Goal: Check status: Check status

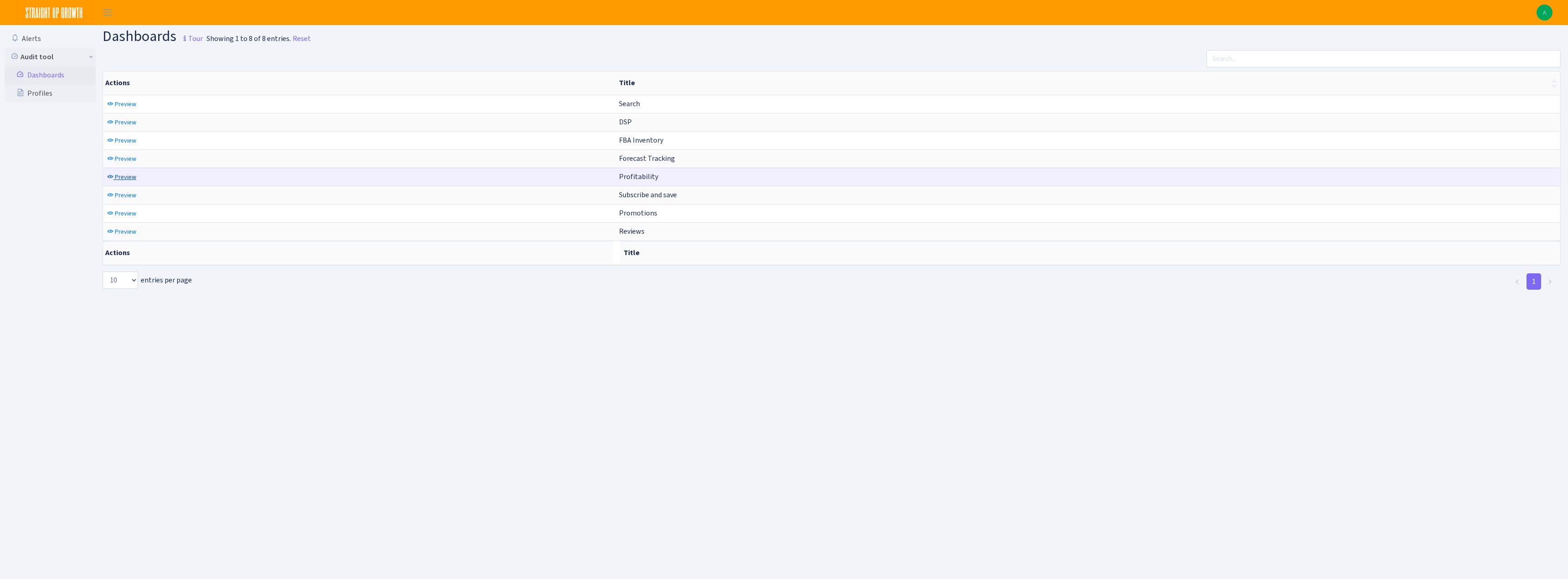
click at [122, 179] on span "Preview" at bounding box center [125, 177] width 21 height 9
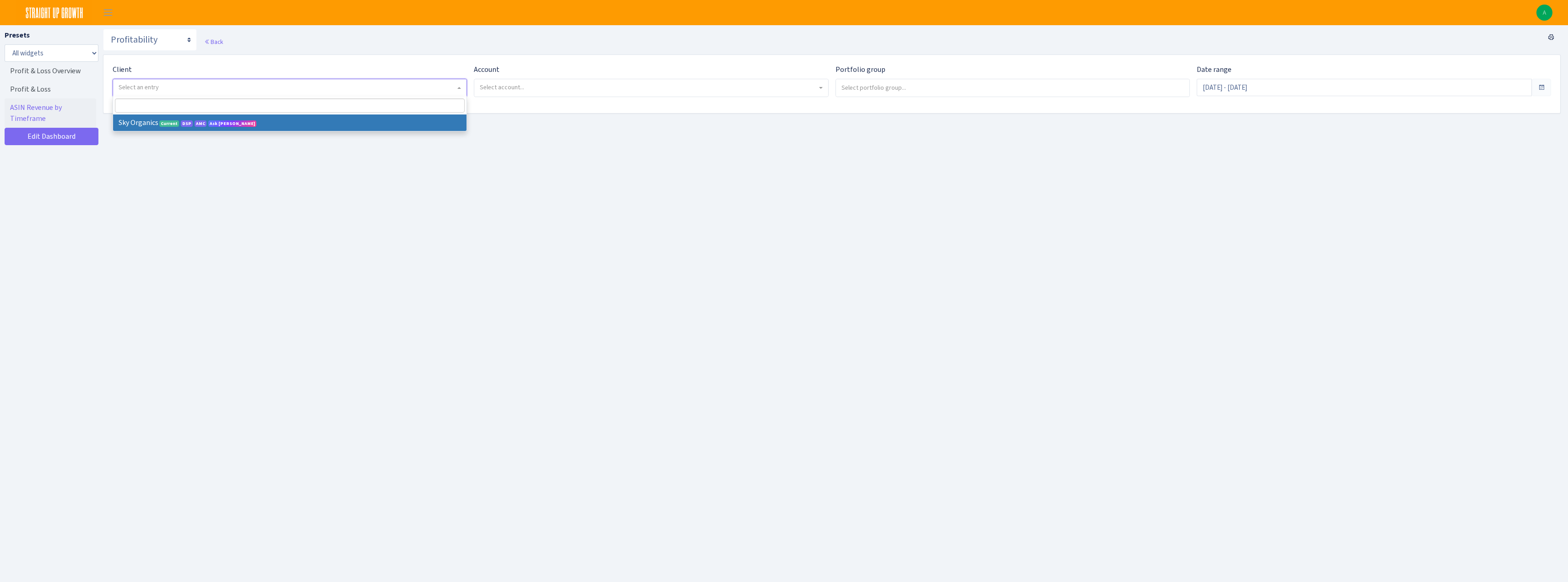
click at [133, 85] on span "Select an entry" at bounding box center [139, 87] width 41 height 9
select select "328"
select select
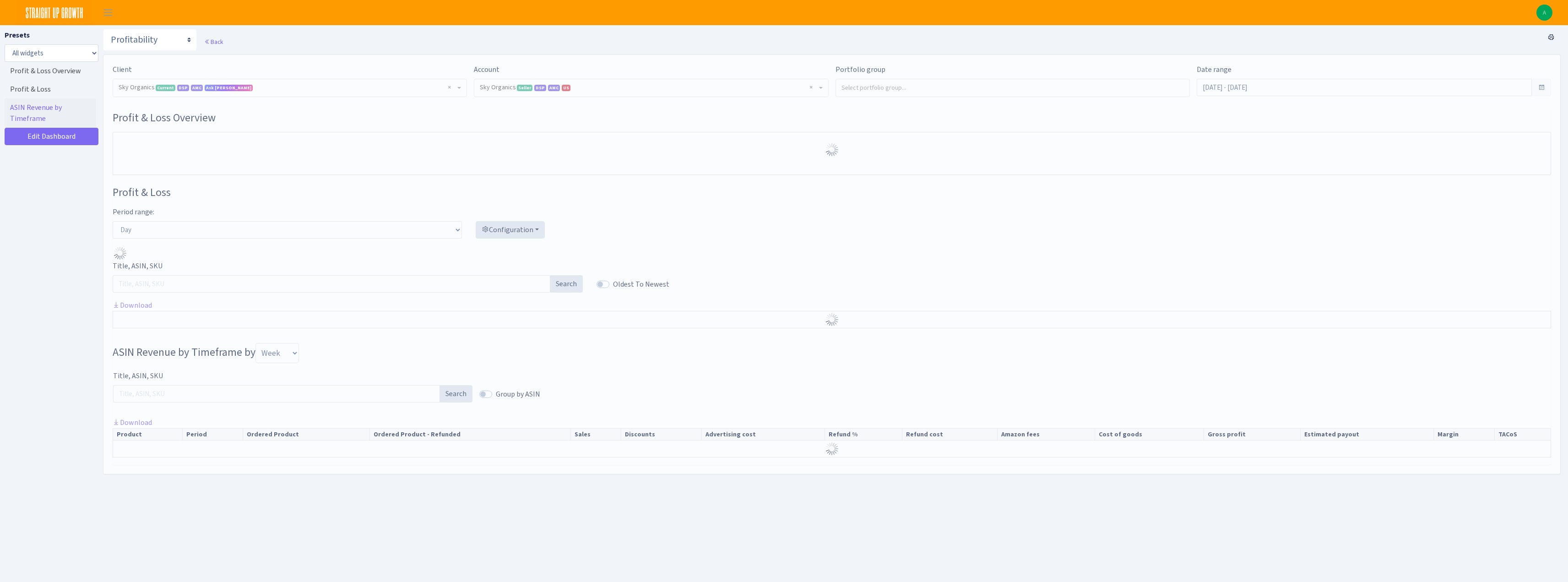
select select "[CREDIT_CARD_NUMBER]"
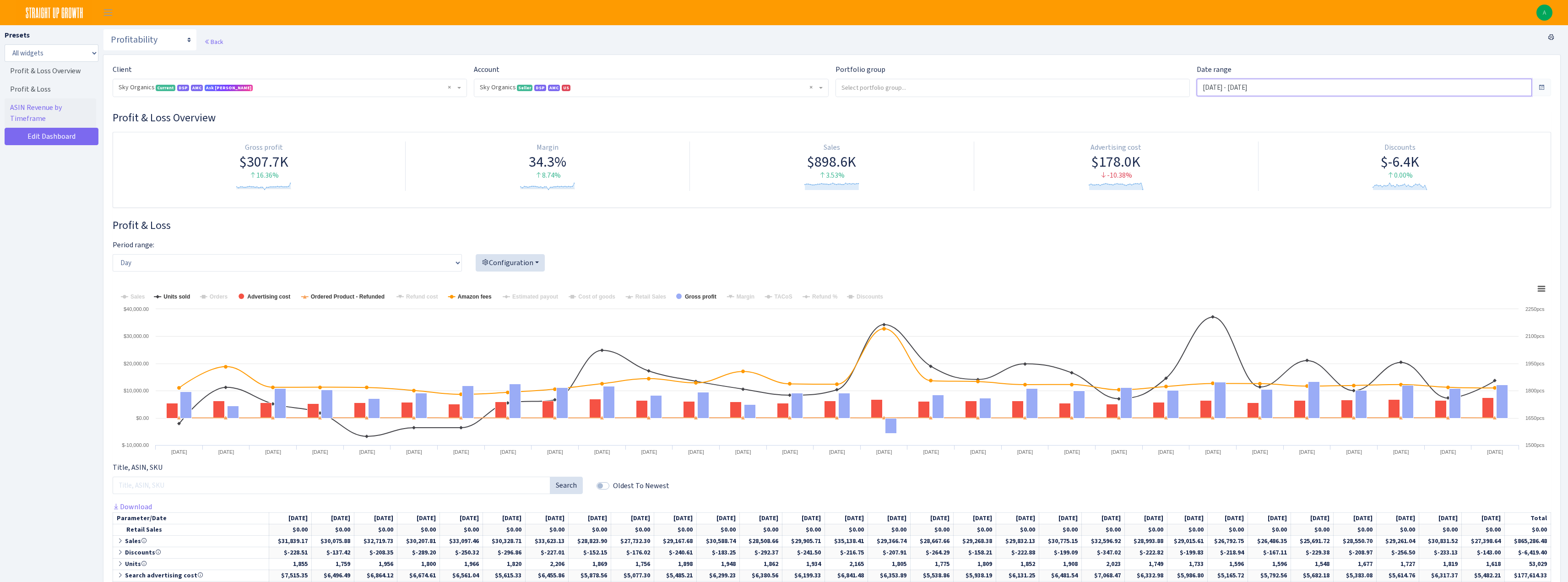
click at [1245, 87] on input "Aug 23, 2025 - Sep 21, 2025" at bounding box center [1364, 87] width 335 height 17
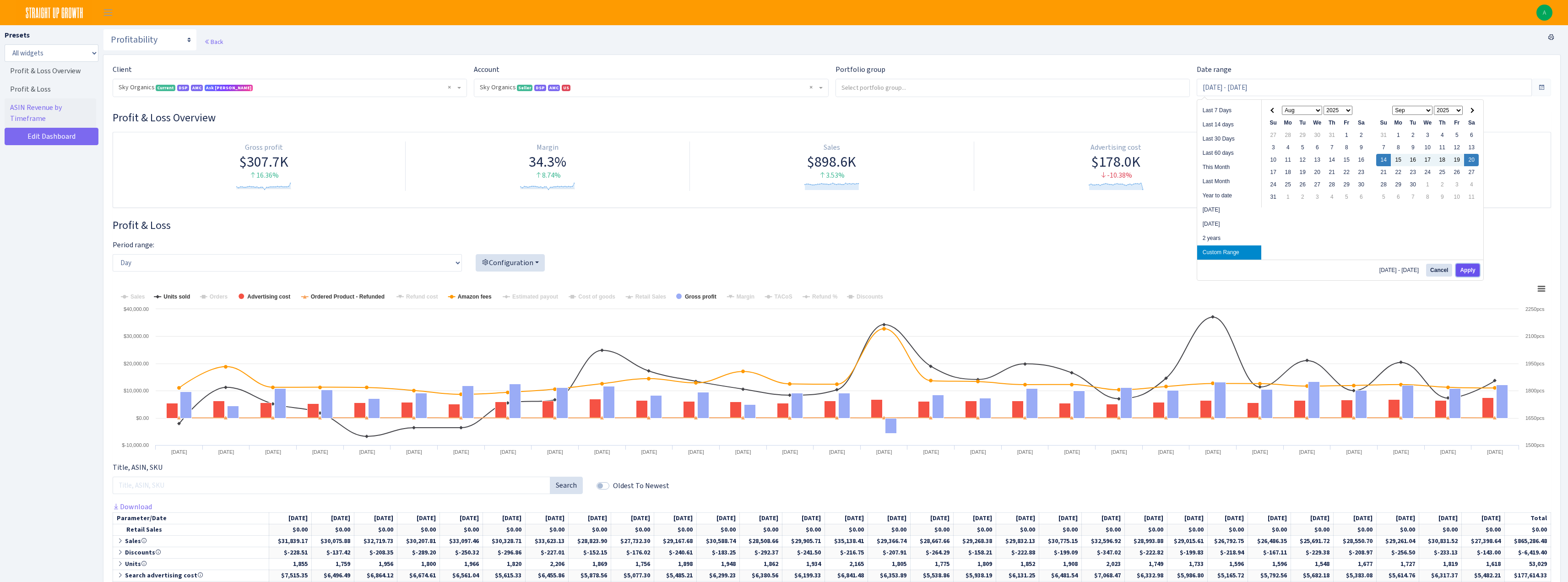
click at [1468, 271] on button "Apply" at bounding box center [1468, 270] width 23 height 13
type input "Sep 14, 2025 - Sep 20, 2025"
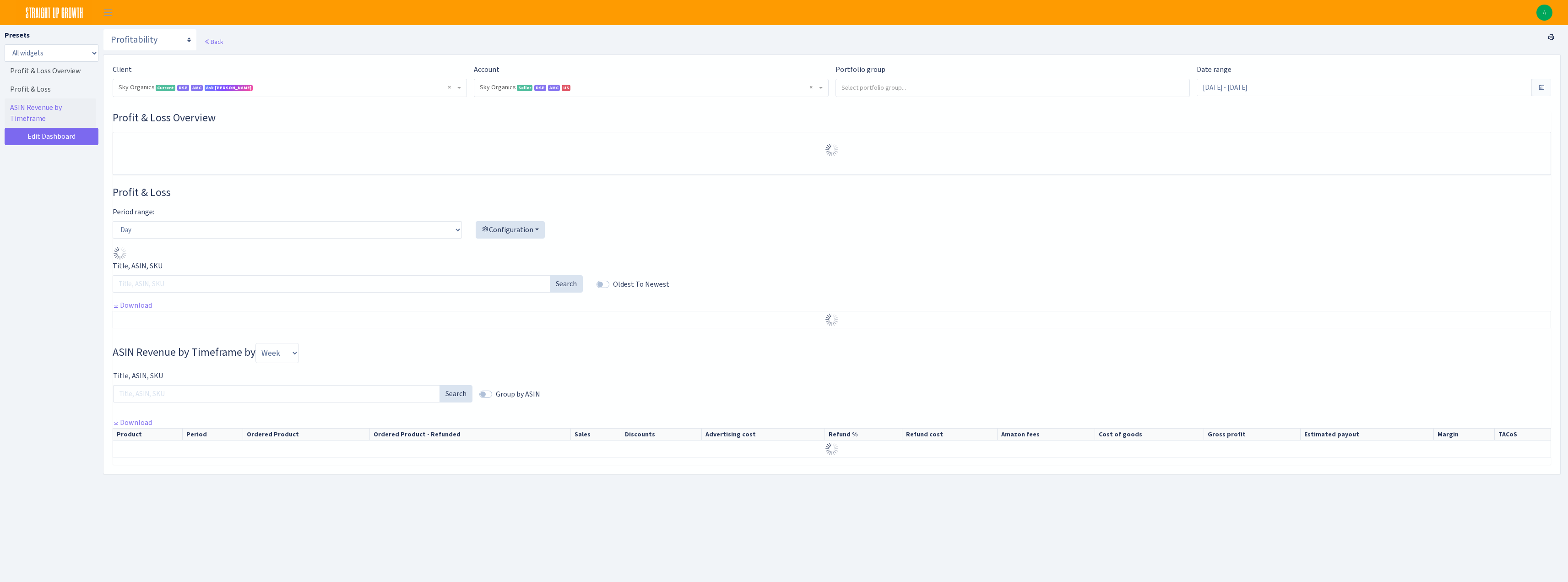
select select "[CREDIT_CARD_NUMBER]"
click at [178, 234] on select "Day Week Month" at bounding box center [287, 230] width 350 height 17
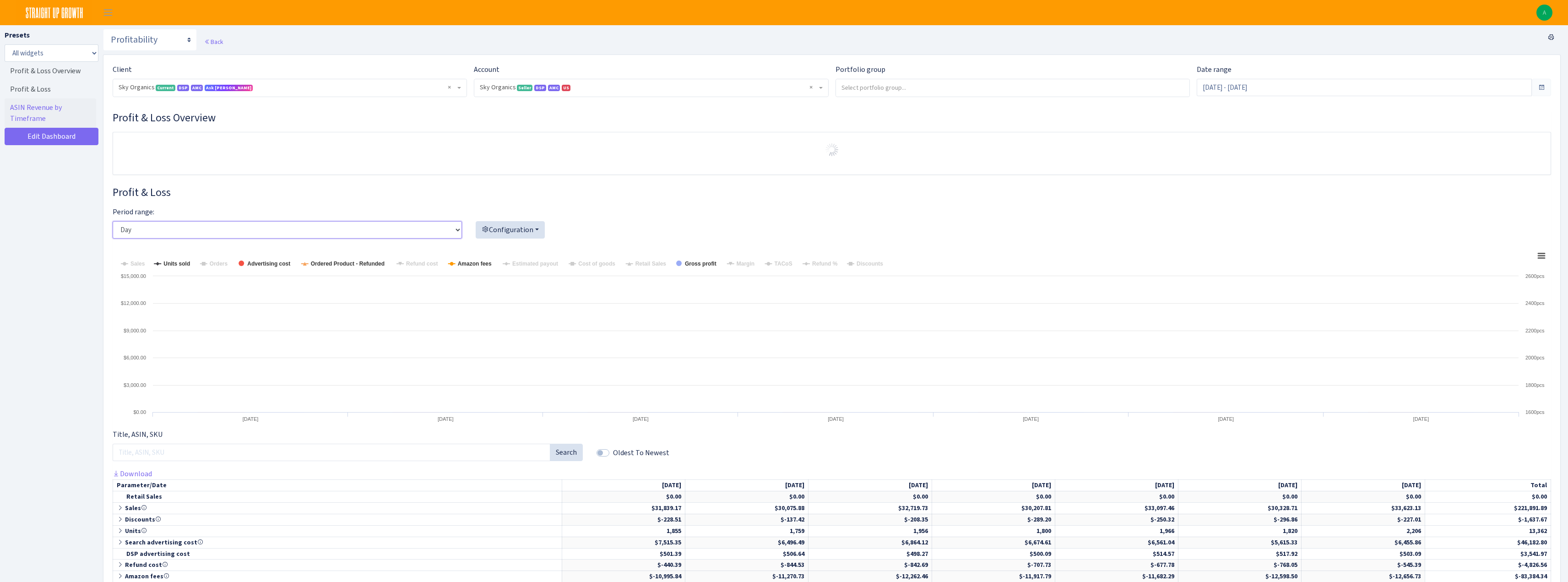
select select "week"
click at [113, 221] on select "Day Week Month" at bounding box center [287, 230] width 350 height 17
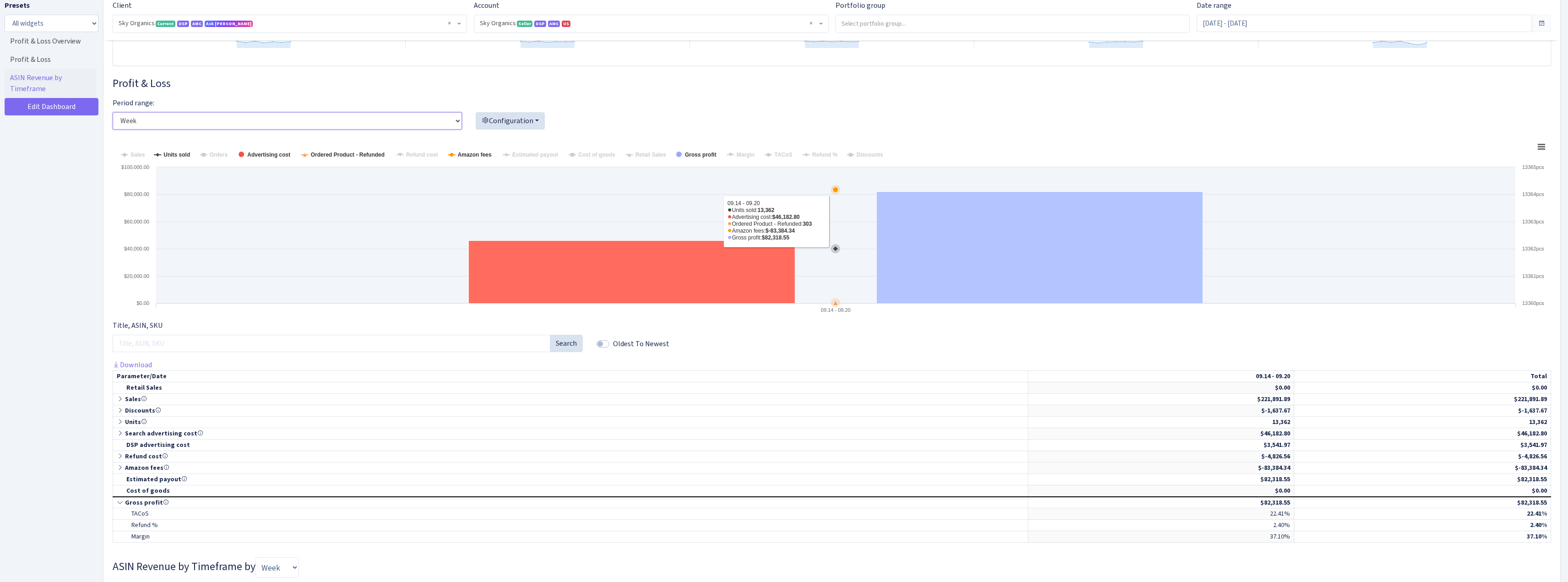
scroll to position [229, 0]
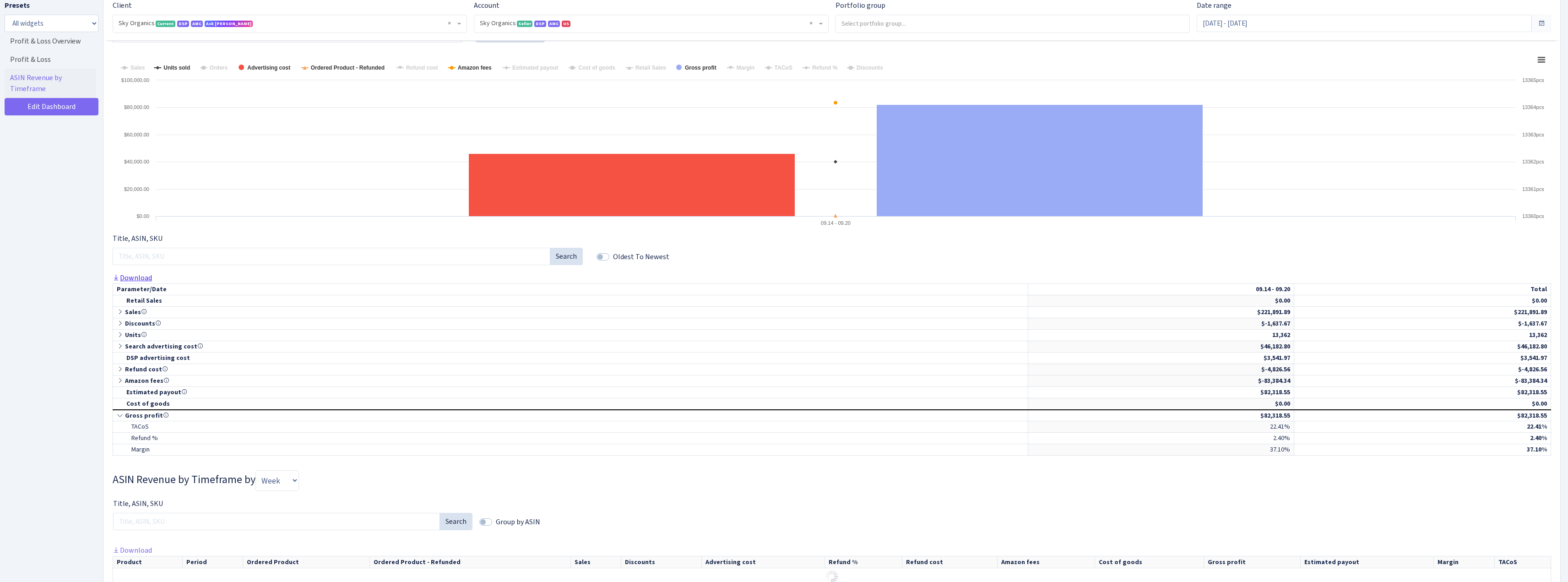
click at [139, 275] on link "Download" at bounding box center [132, 278] width 39 height 10
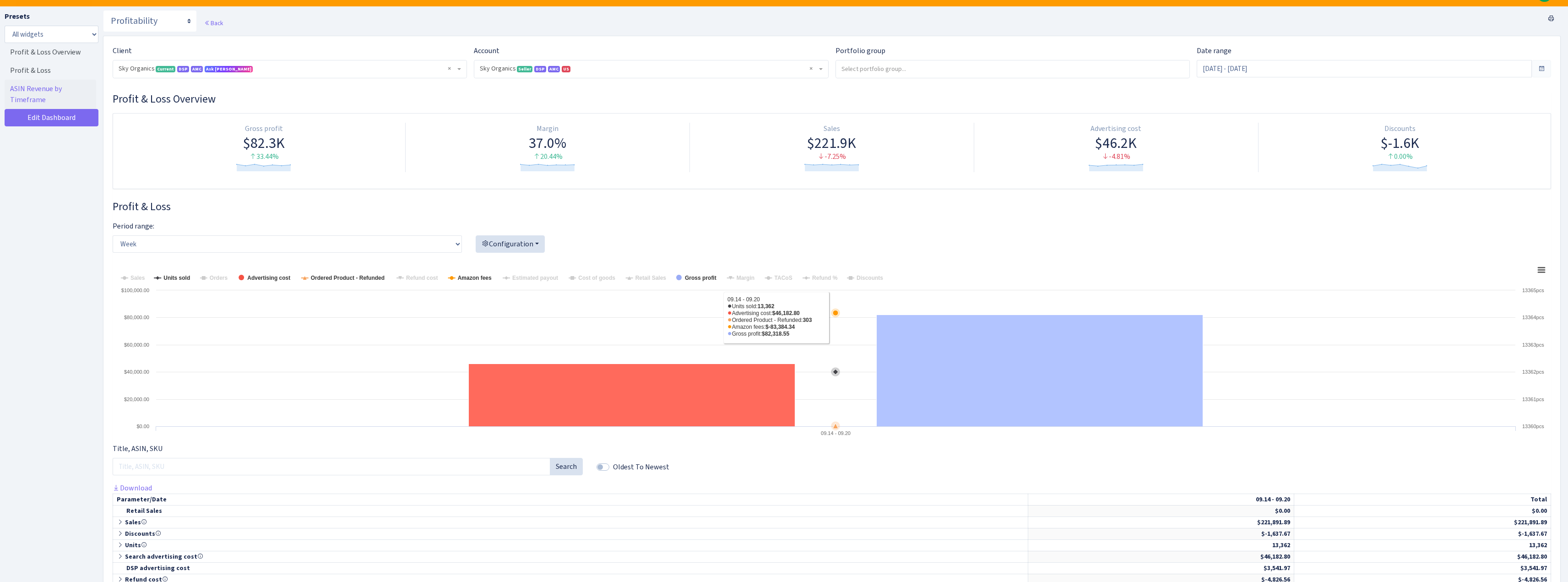
scroll to position [0, 0]
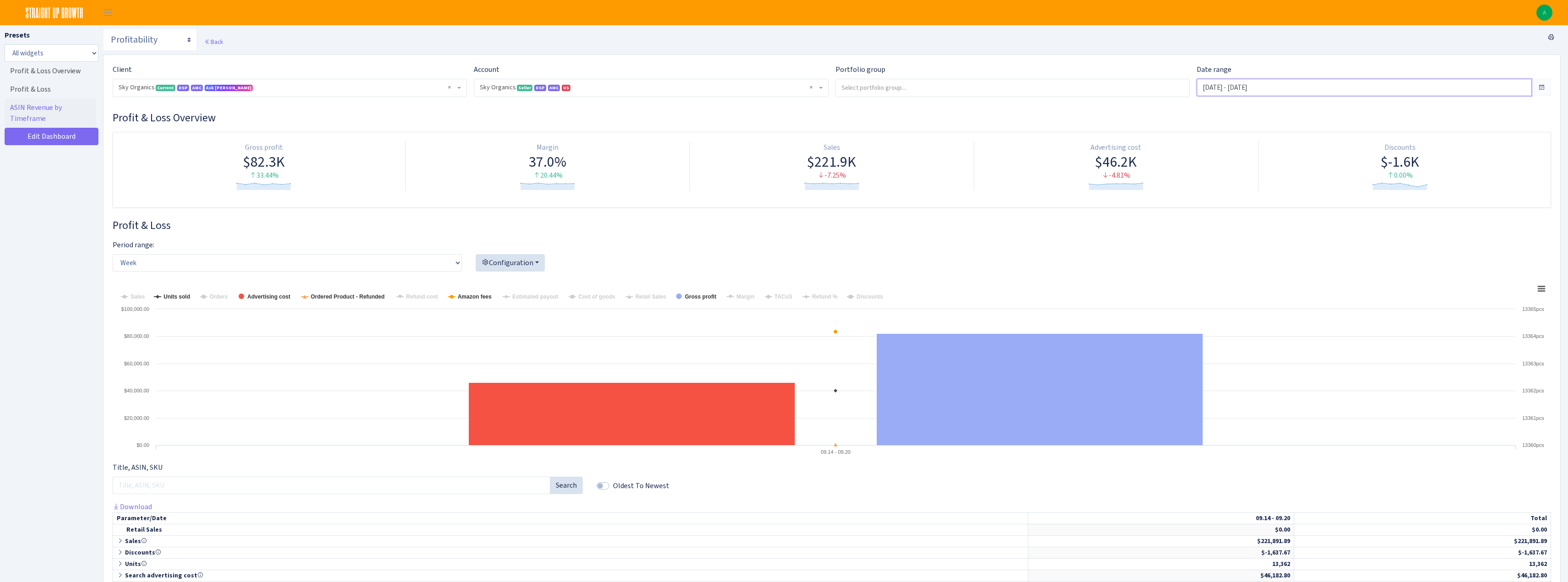
click at [1238, 91] on input "Sep 14, 2025 - Sep 20, 2025" at bounding box center [1364, 87] width 335 height 17
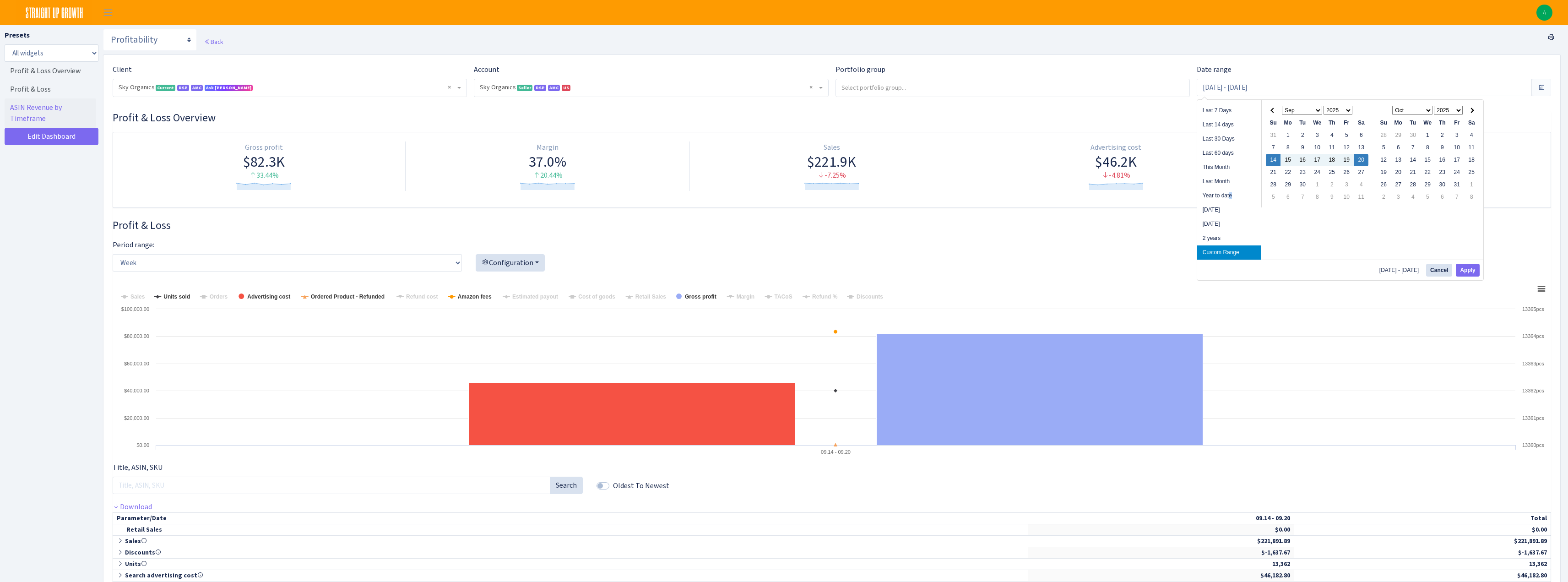
click at [1230, 197] on li "Year to date" at bounding box center [1229, 196] width 64 height 14
type input "[DATE] - [DATE]"
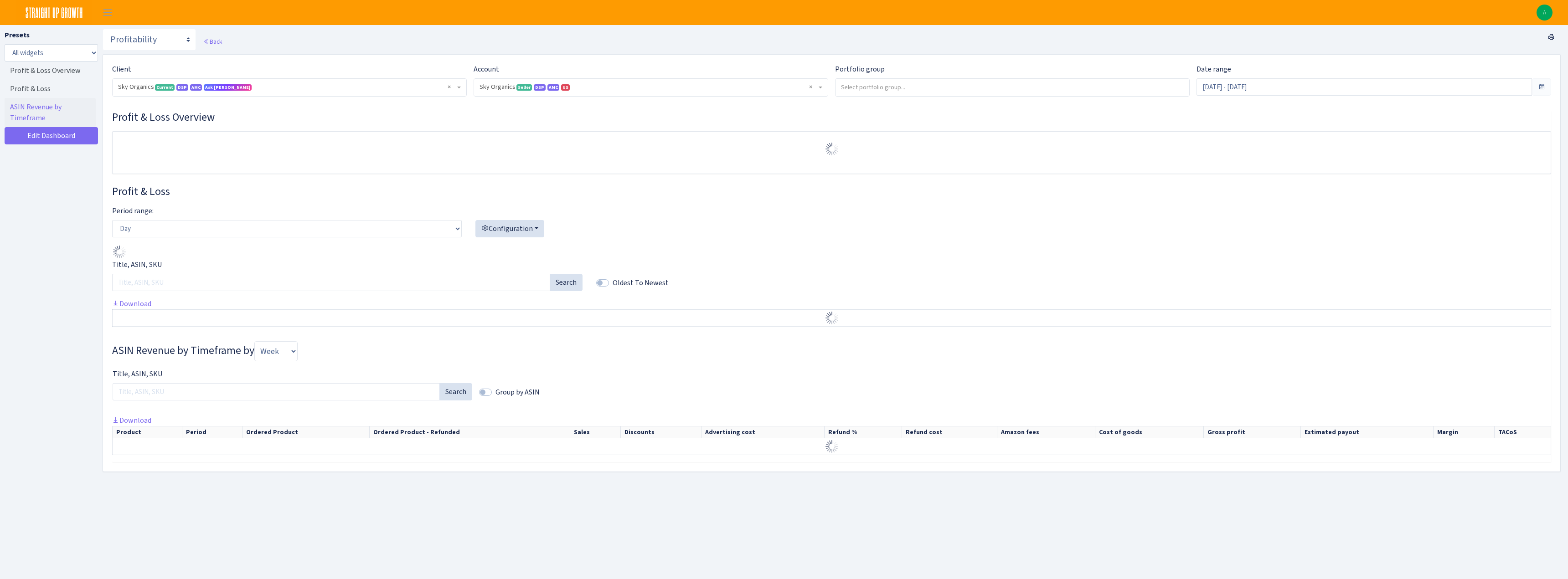
select select "[CREDIT_CARD_NUMBER]"
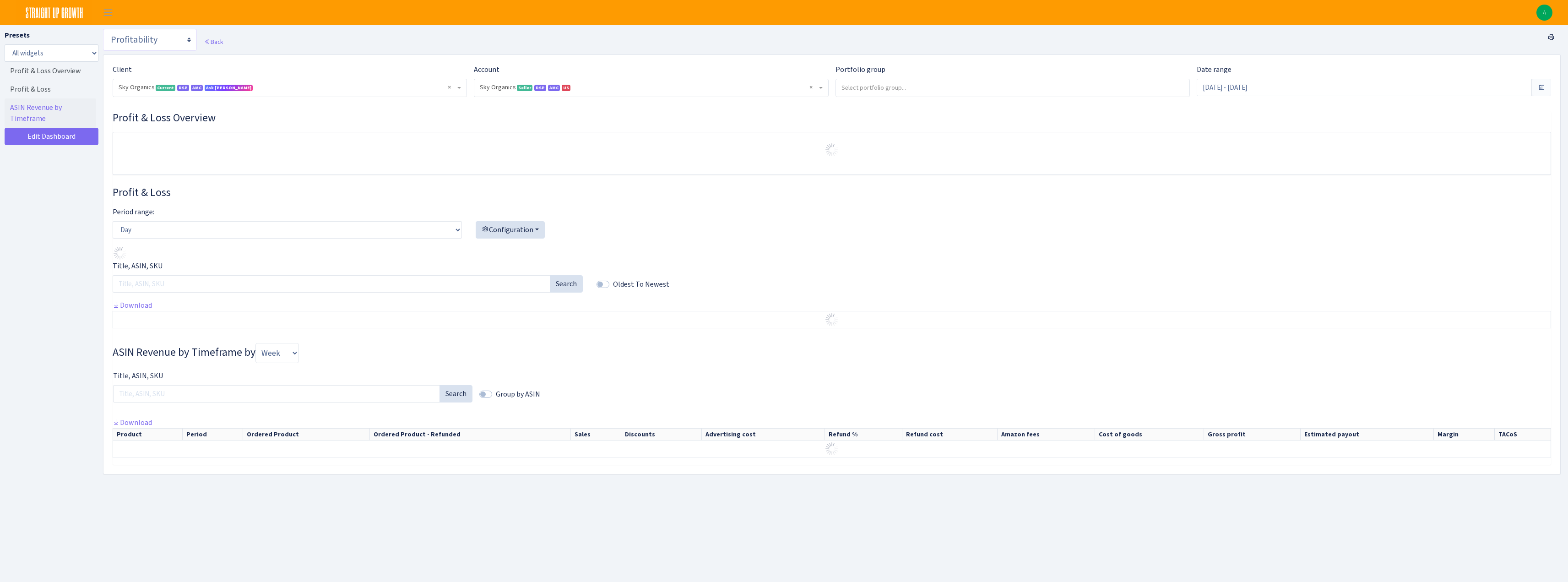
click at [162, 47] on select "Search DSP FBA Inventory Forecast Tracking Profitability Subscribe and save Pro…" at bounding box center [150, 40] width 94 height 22
select select "https://straightupgrowth.com/admin/dashboard/2/show"
click at [103, 29] on select "Search DSP FBA Inventory Forecast Tracking Profitability Subscribe and save Pro…" at bounding box center [150, 40] width 94 height 22
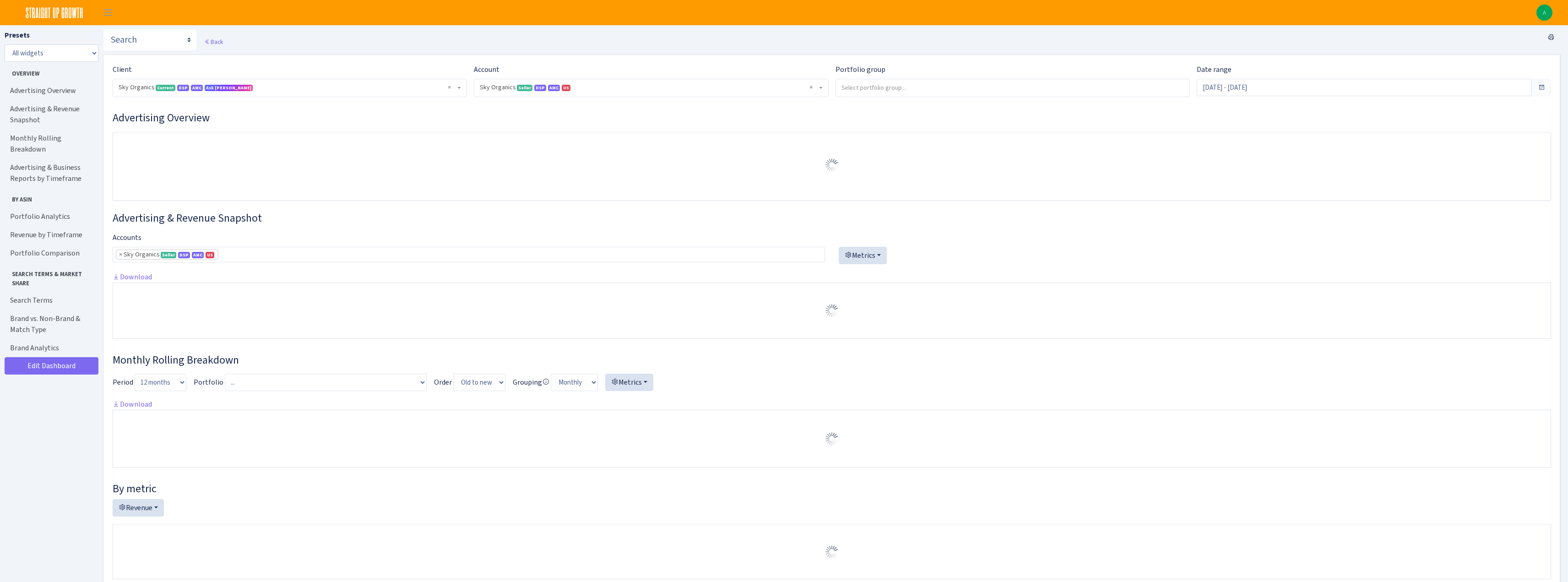
select select "[CREDIT_CARD_NUMBER]"
click at [1223, 94] on input "Aug 23, 2025 - Sep 21, 2025" at bounding box center [1364, 87] width 335 height 17
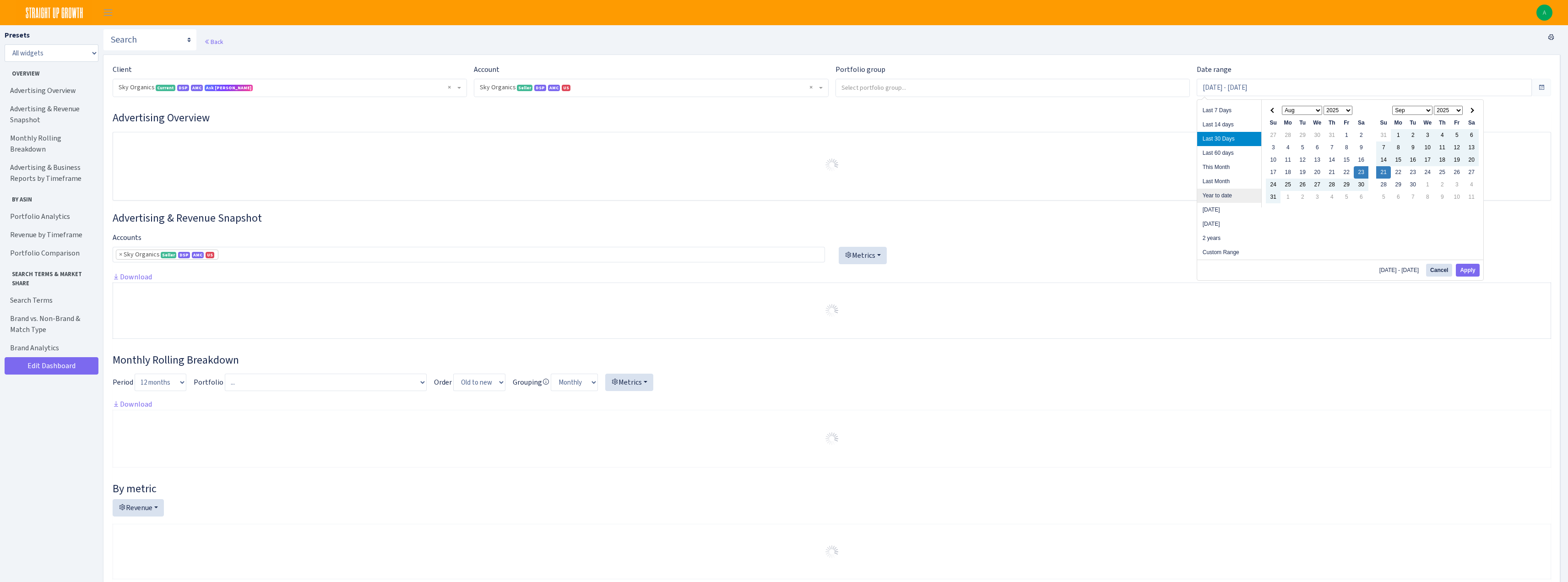
click at [1215, 196] on li "Year to date" at bounding box center [1229, 196] width 64 height 14
type input "[DATE] - [DATE]"
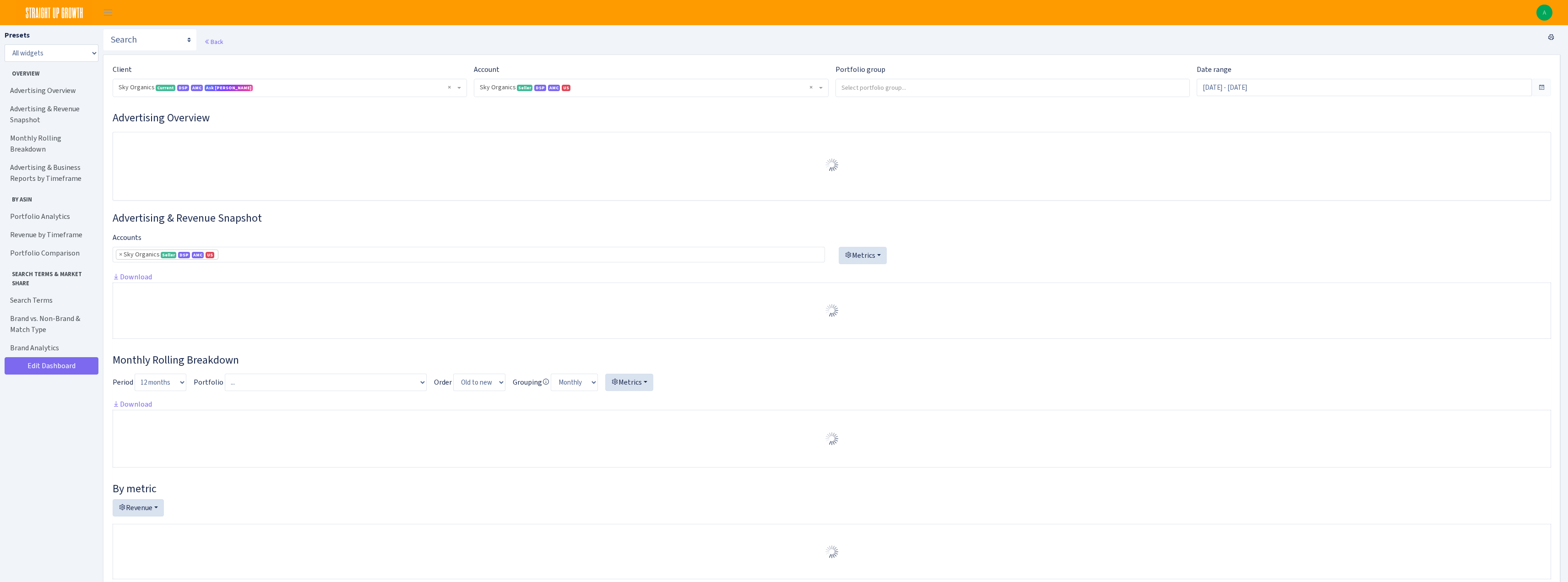
select select "[CREDIT_CARD_NUMBER]"
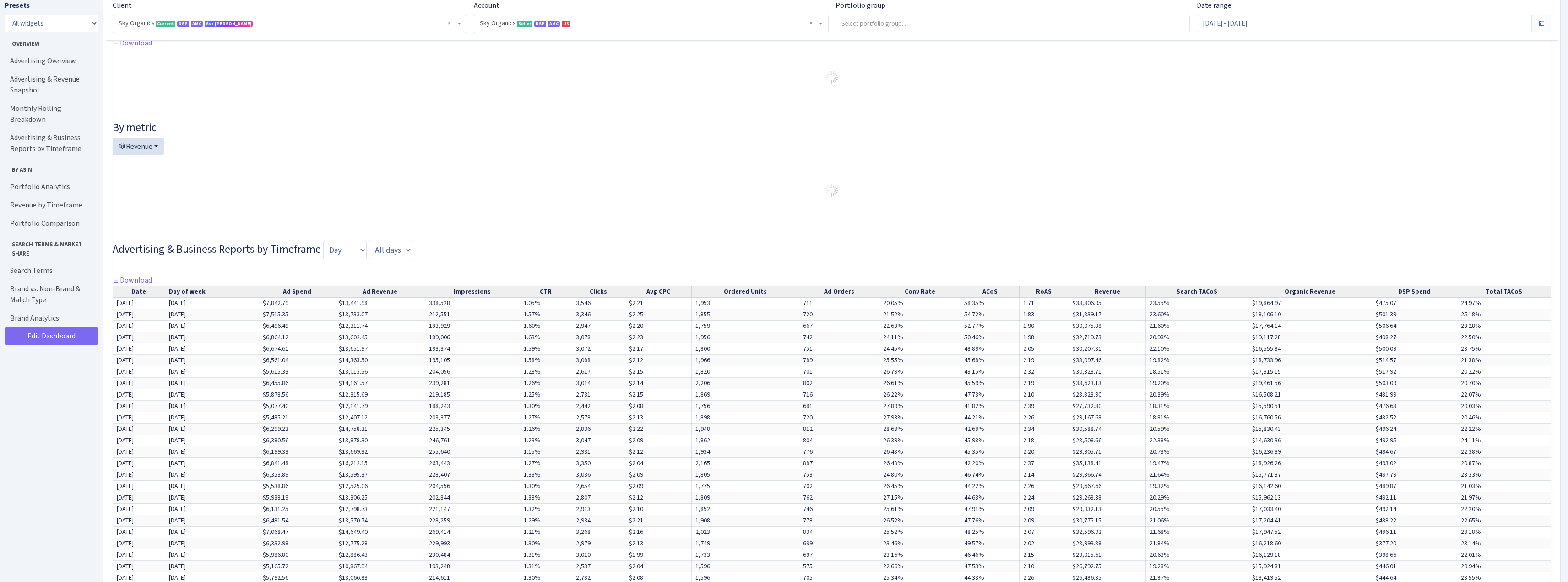
scroll to position [458, 0]
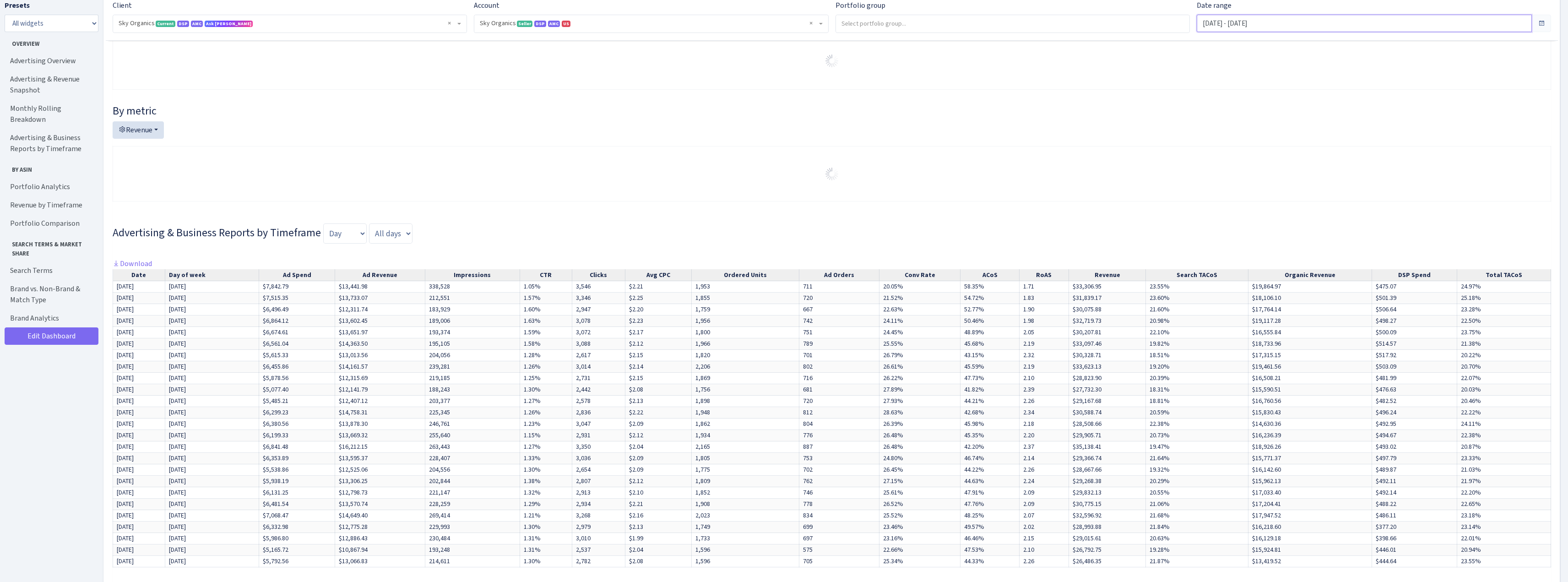
click at [1246, 21] on input "Jan 1, 2025 - Sep 21, 2025" at bounding box center [1364, 23] width 335 height 17
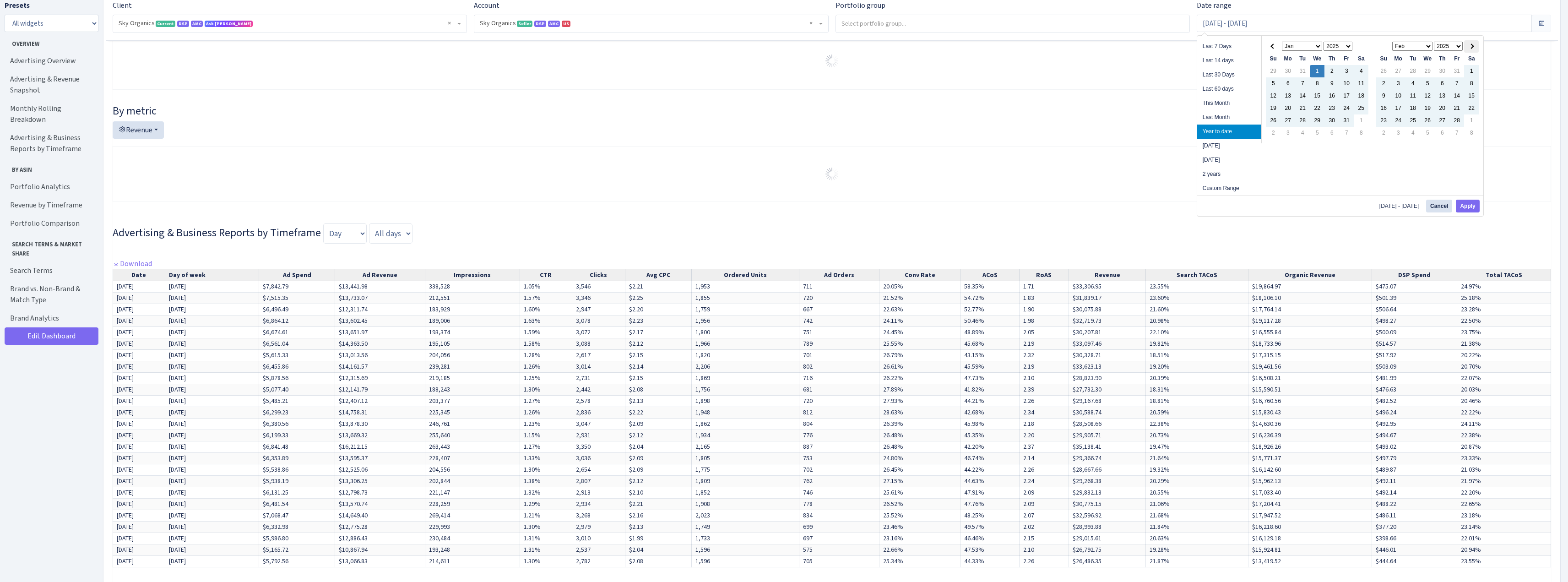
click at [1473, 45] on span at bounding box center [1471, 45] width 5 height 5
click at [1230, 60] on li "Last 14 days" at bounding box center [1229, 60] width 64 height 14
type input "Sep 8, 2025 - Sep 21, 2025"
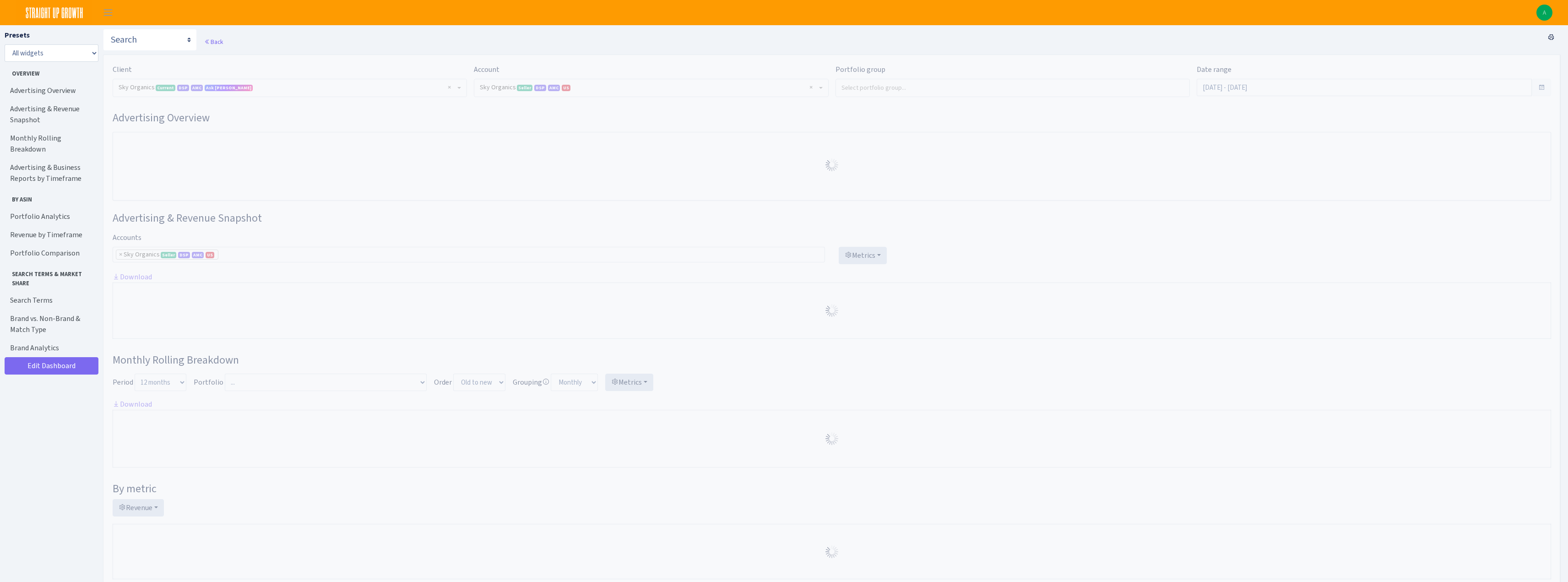
select select "[CREDIT_CARD_NUMBER]"
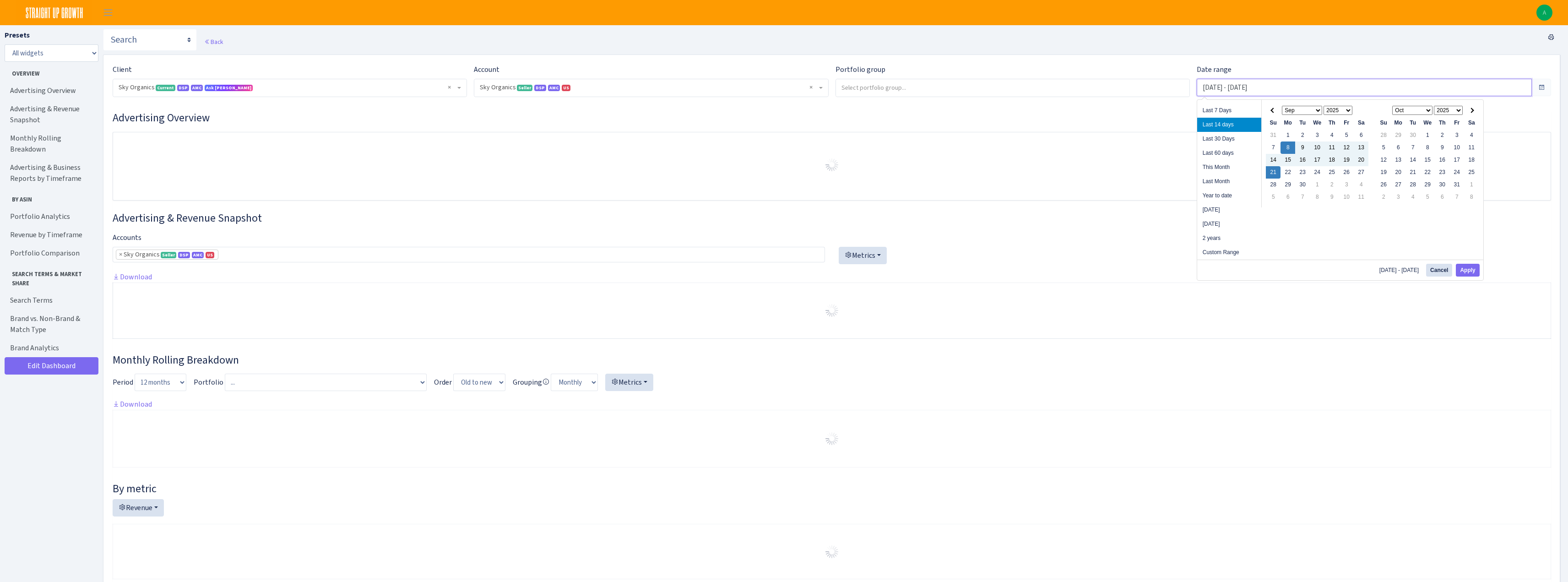
click at [1223, 90] on input "[DATE] - [DATE]" at bounding box center [1364, 87] width 335 height 17
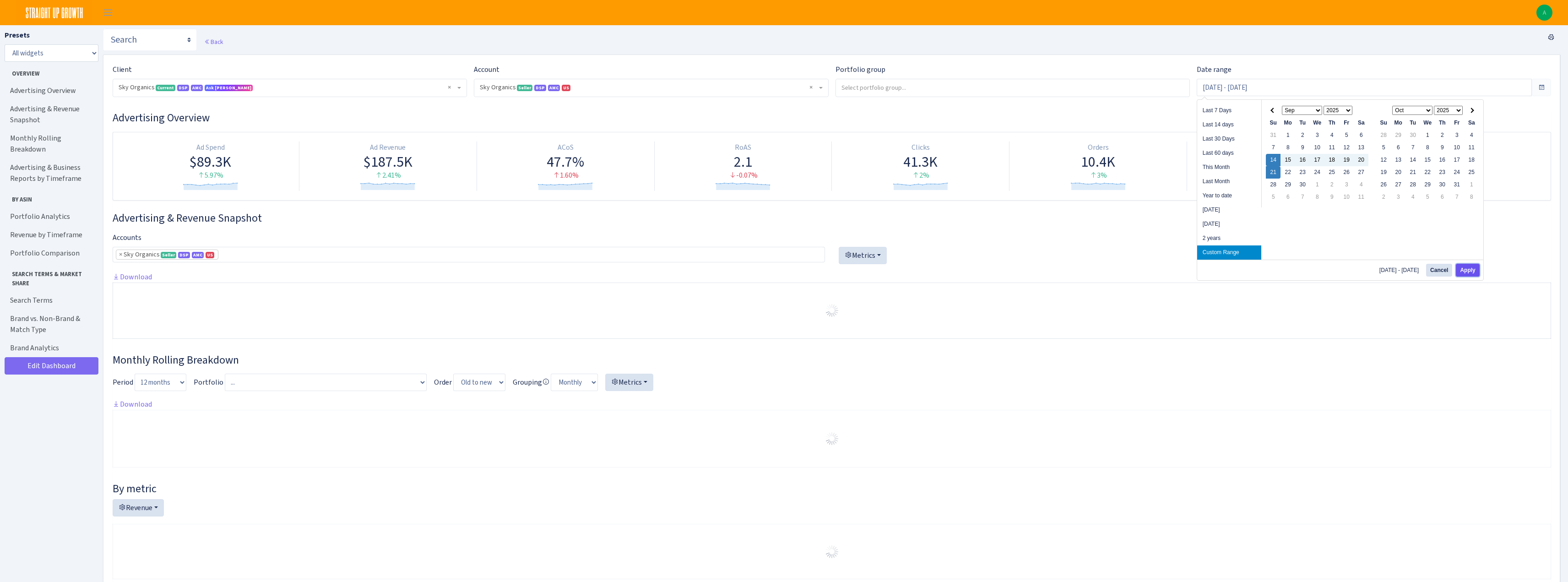
click at [1476, 276] on button "Apply" at bounding box center [1468, 270] width 23 height 13
type input "[DATE] - [DATE]"
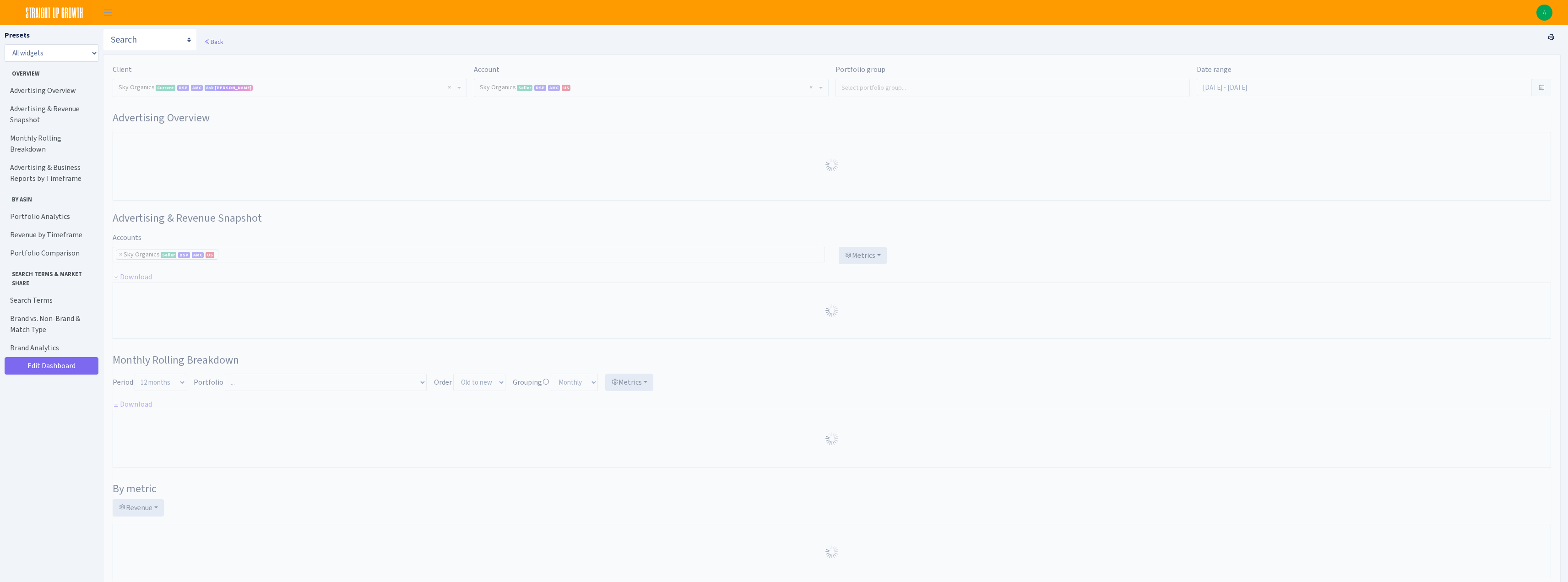
select select "[CREDIT_CARD_NUMBER]"
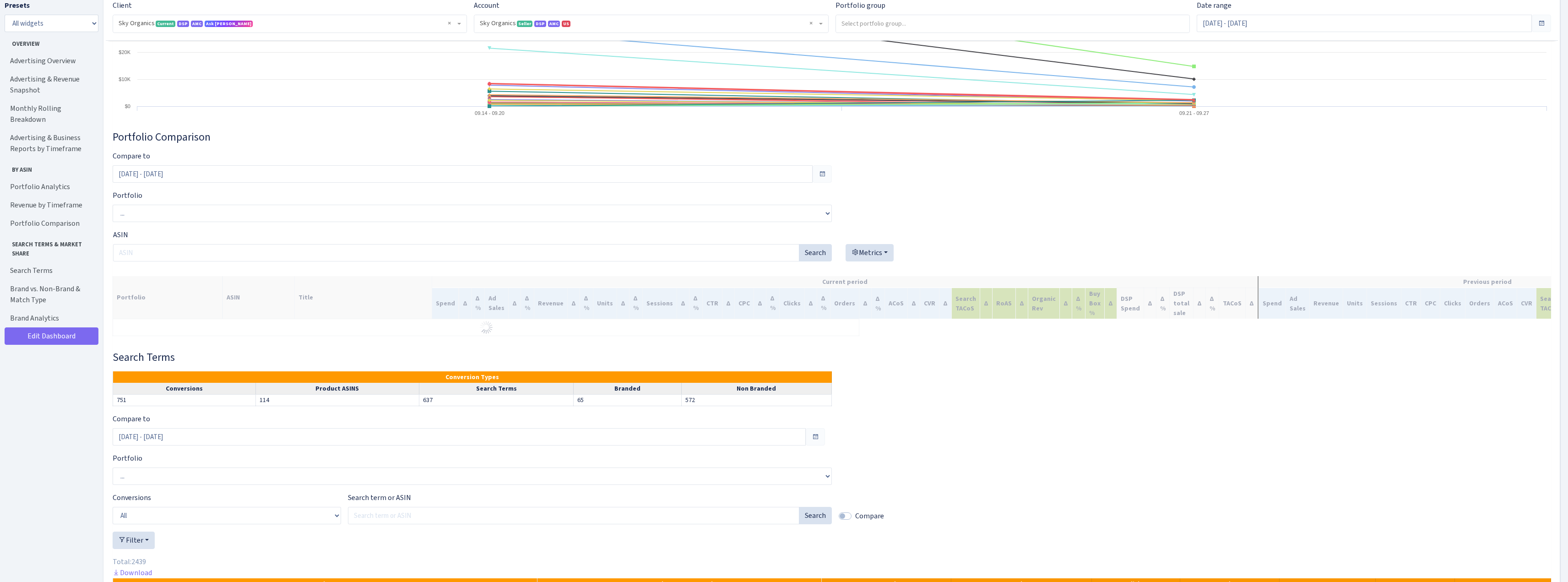
scroll to position [2610, 0]
